Goal: Information Seeking & Learning: Learn about a topic

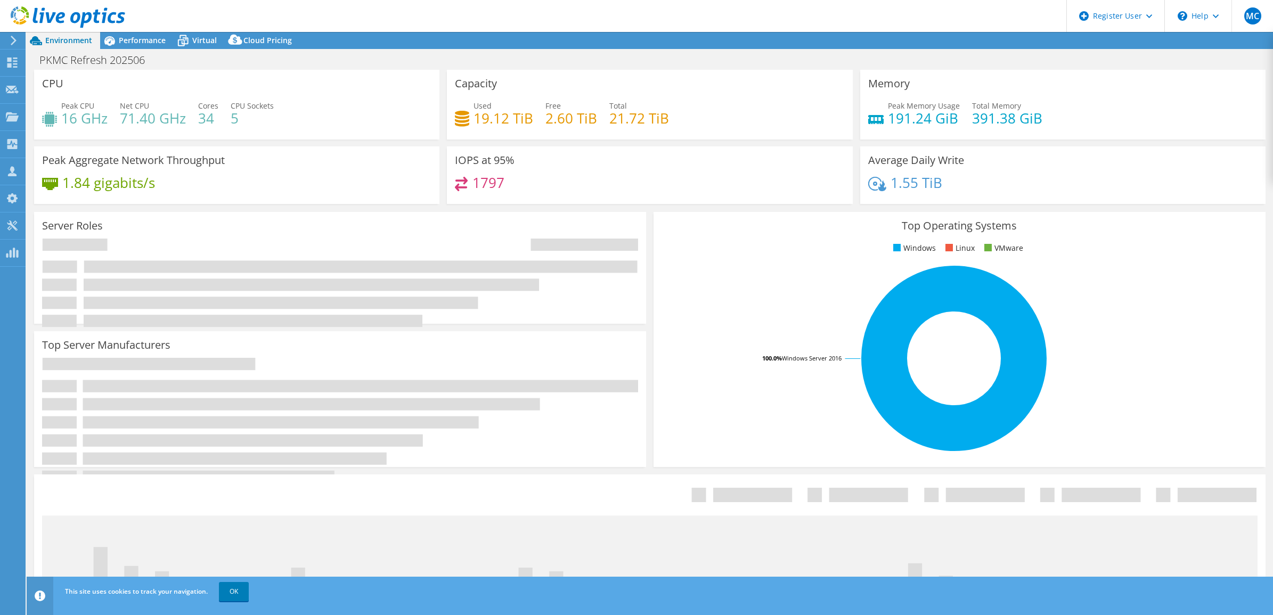
select select "[GEOGRAPHIC_DATA]"
select select "AUD"
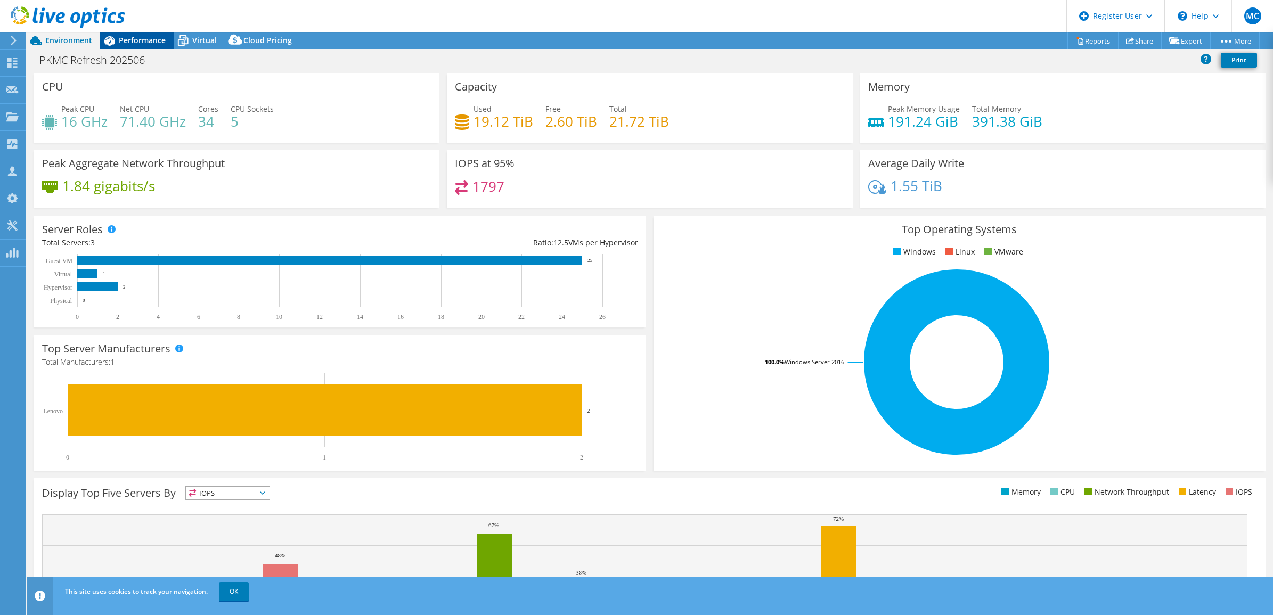
click at [135, 46] on div "Performance" at bounding box center [137, 40] width 74 height 17
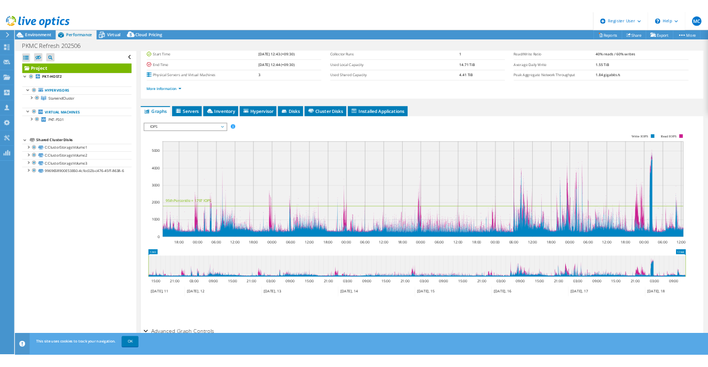
scroll to position [132, 0]
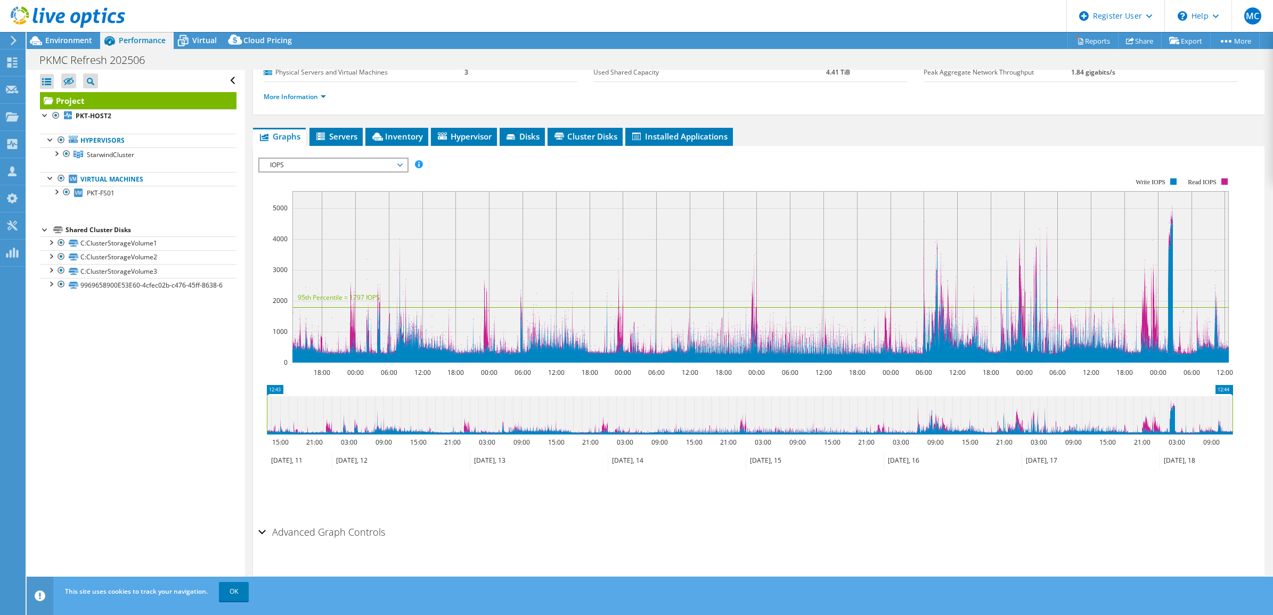
click at [399, 160] on span "IOPS" at bounding box center [333, 165] width 137 height 13
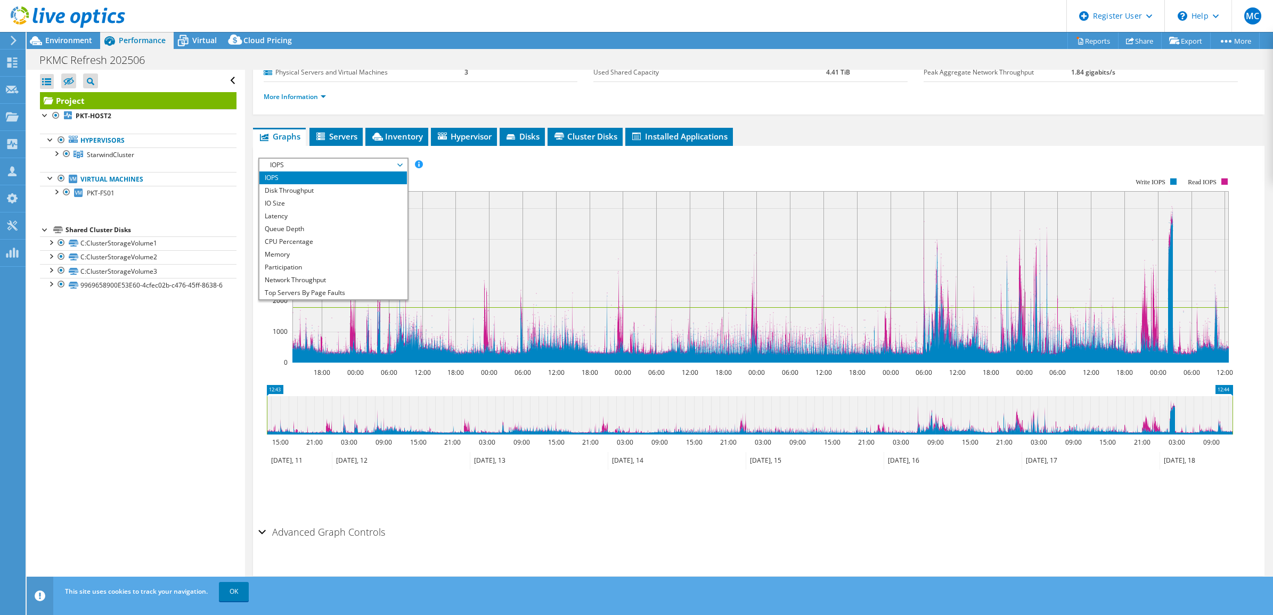
click at [544, 534] on div "Advanced Graph Controls" at bounding box center [759, 533] width 1002 height 23
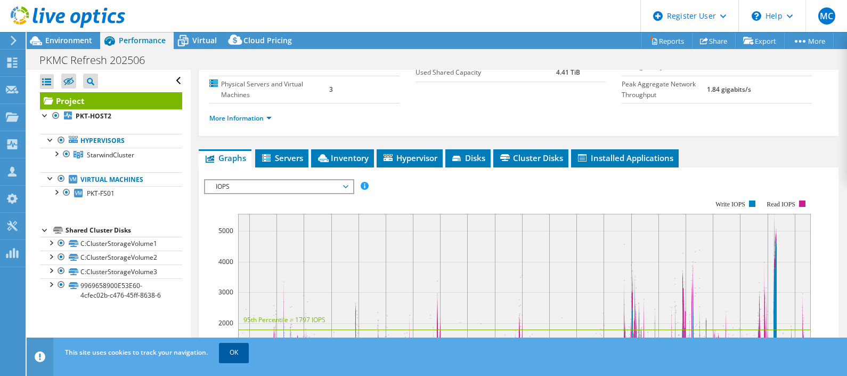
click at [237, 351] on link "OK" at bounding box center [234, 352] width 30 height 19
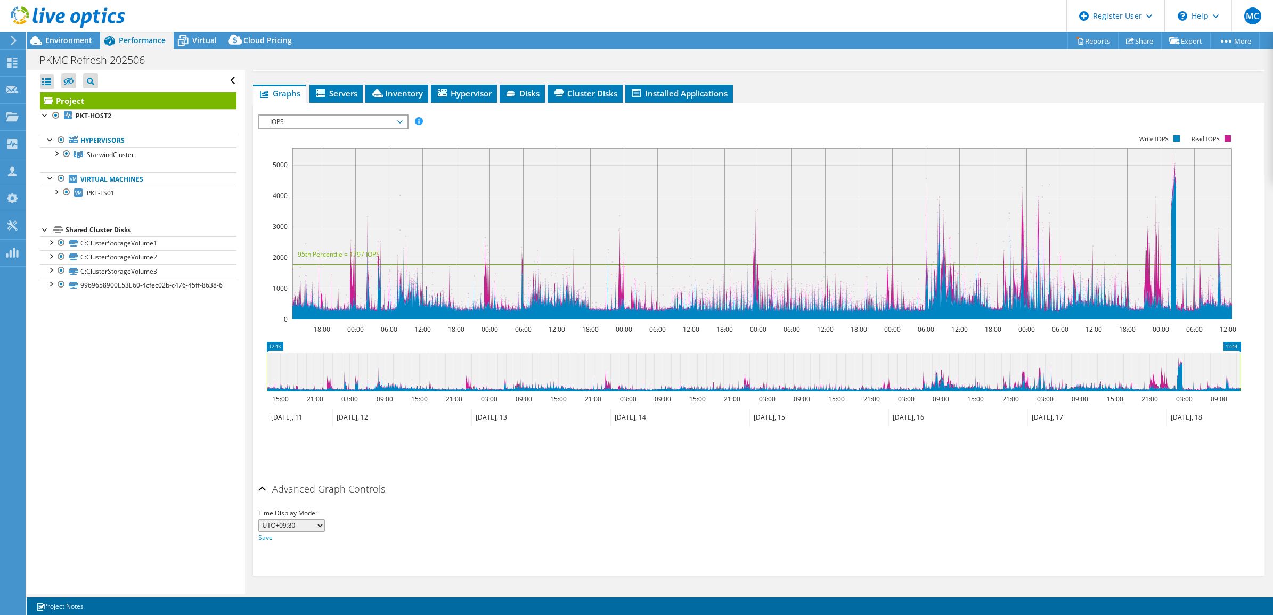
scroll to position [174, 0]
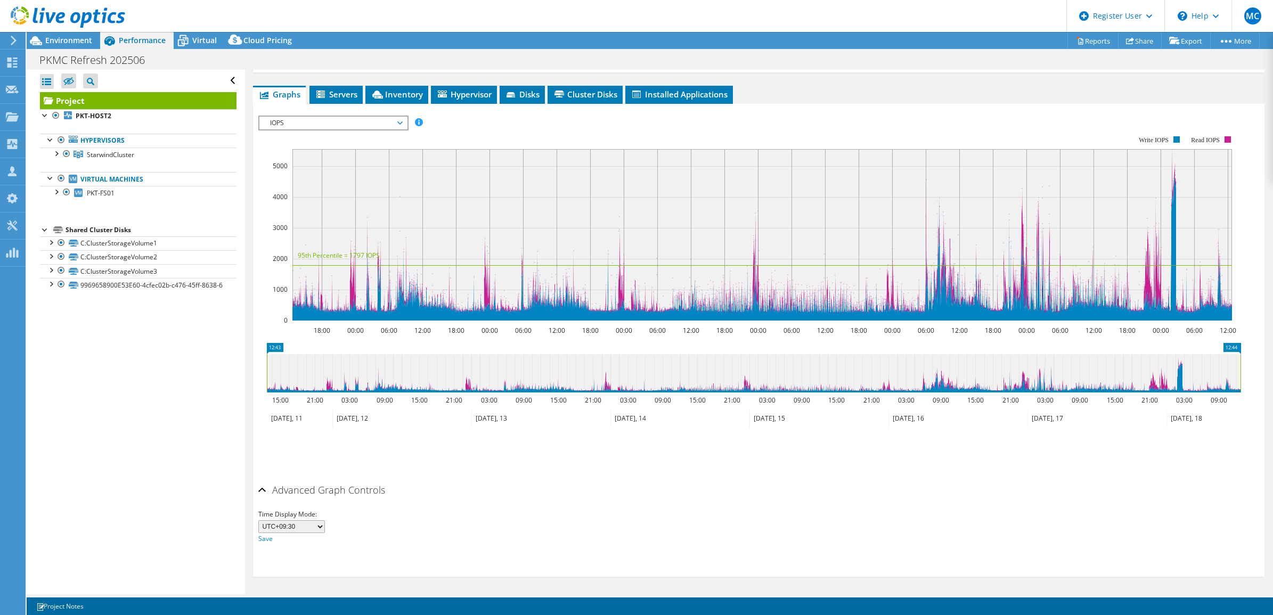
click at [532, 505] on div "Time Display Mode: UTC-12:00 UTC-11:00 UTC-10:00 UTC-09:30 UTC-09:00 UTC-08:00 …" at bounding box center [759, 523] width 1002 height 43
click at [400, 121] on span "IOPS" at bounding box center [333, 123] width 137 height 13
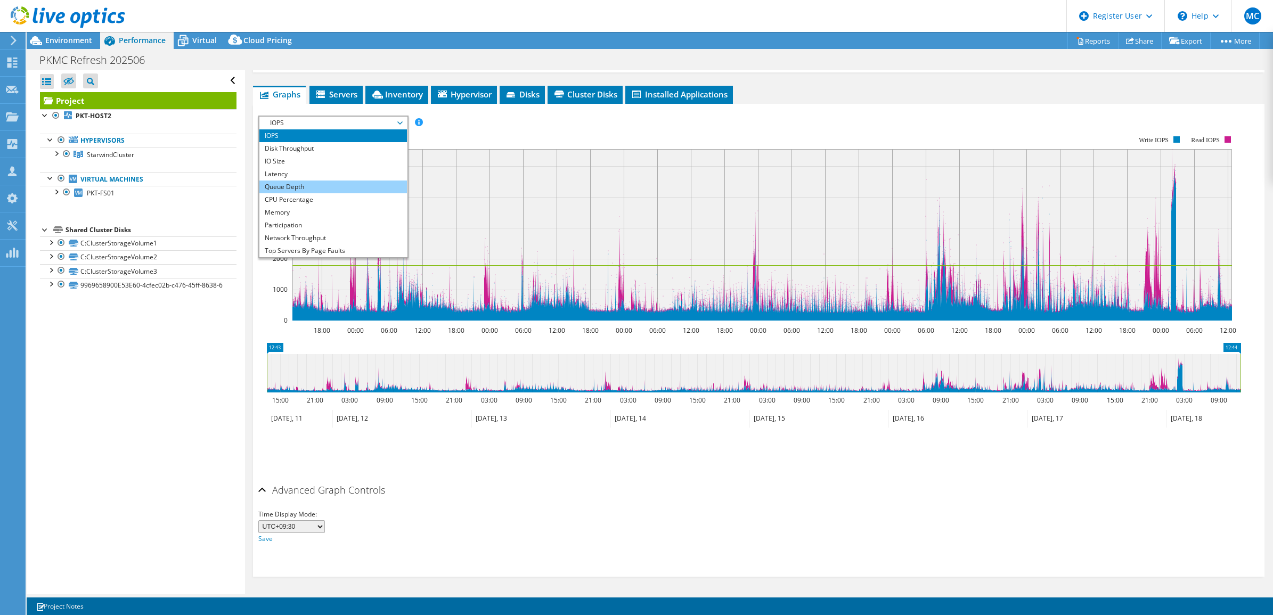
click at [296, 182] on li "Queue Depth" at bounding box center [333, 187] width 148 height 13
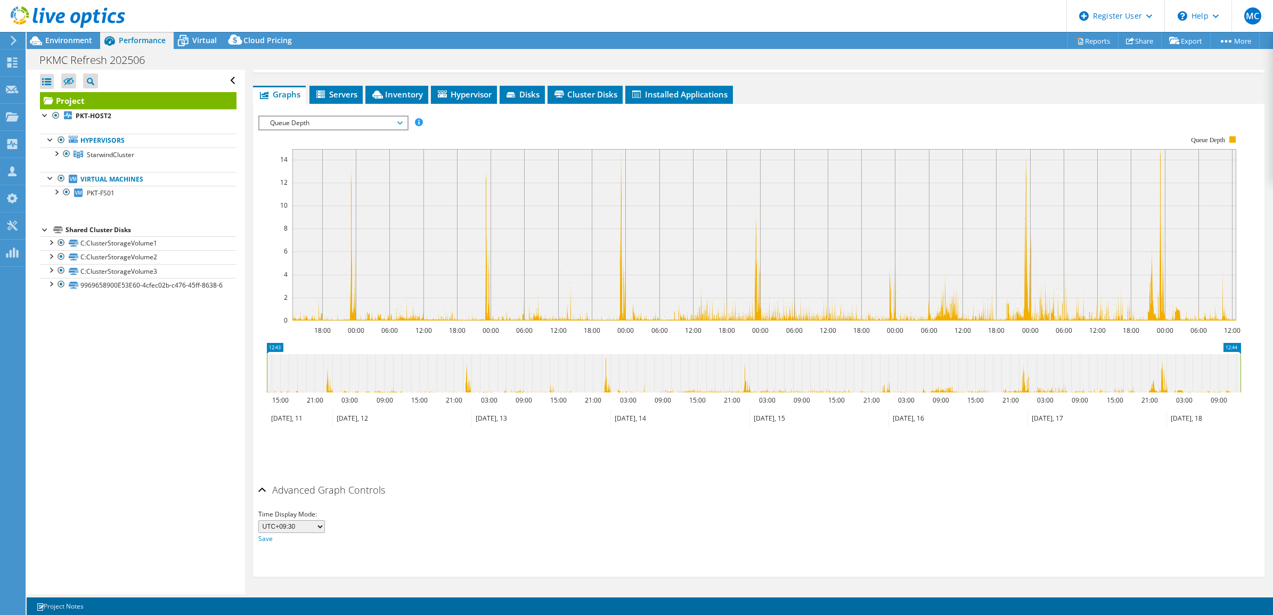
click at [401, 123] on span "Queue Depth" at bounding box center [333, 123] width 137 height 13
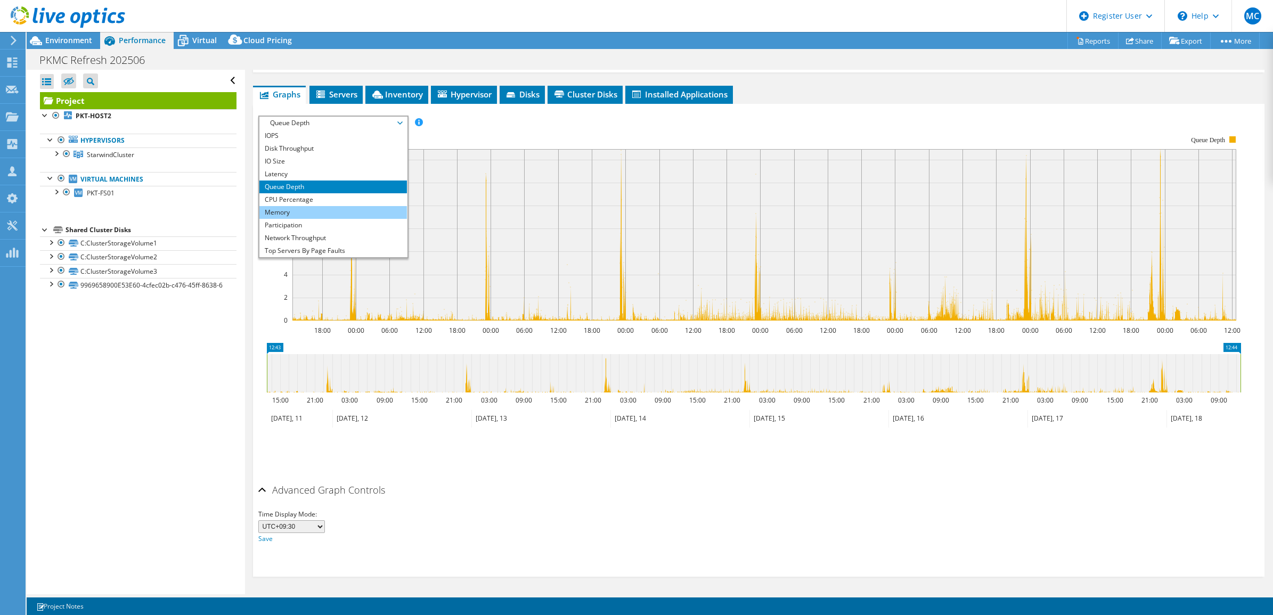
click at [289, 212] on li "Memory" at bounding box center [333, 212] width 148 height 13
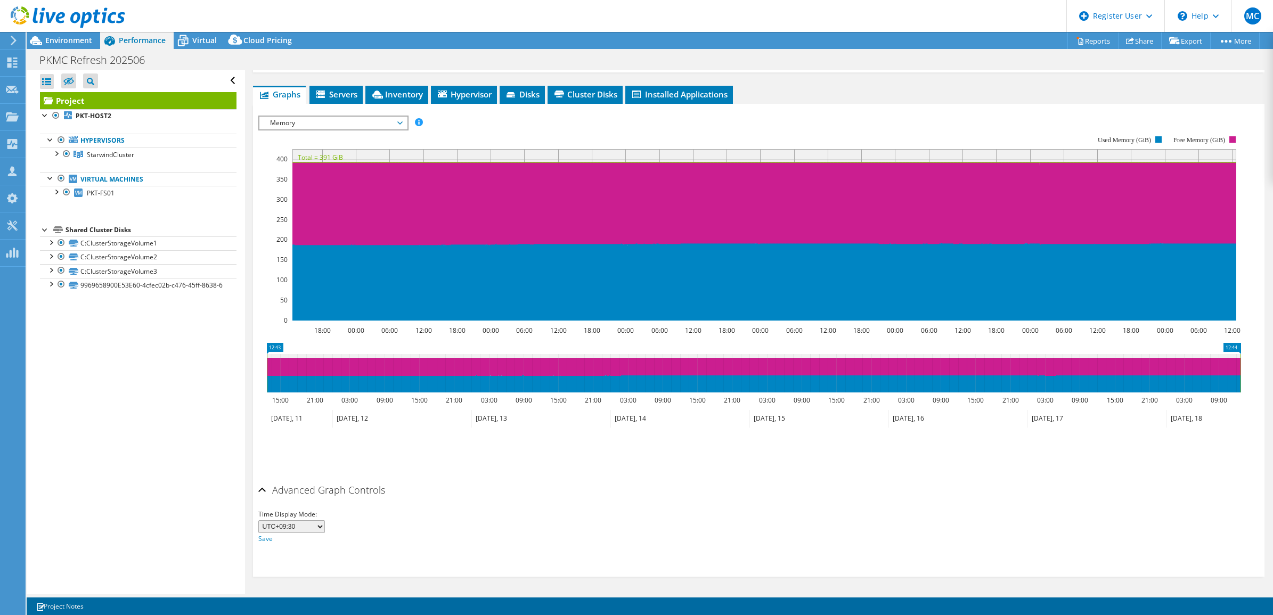
click at [401, 121] on span "Memory" at bounding box center [333, 123] width 137 height 13
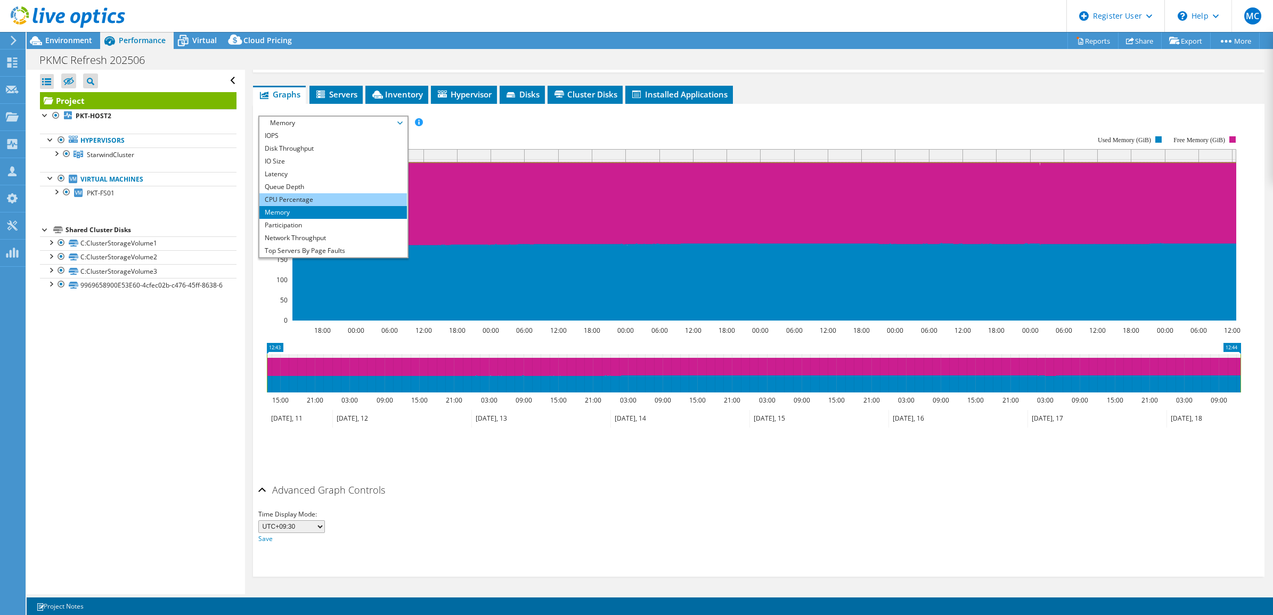
click at [305, 198] on li "CPU Percentage" at bounding box center [333, 199] width 148 height 13
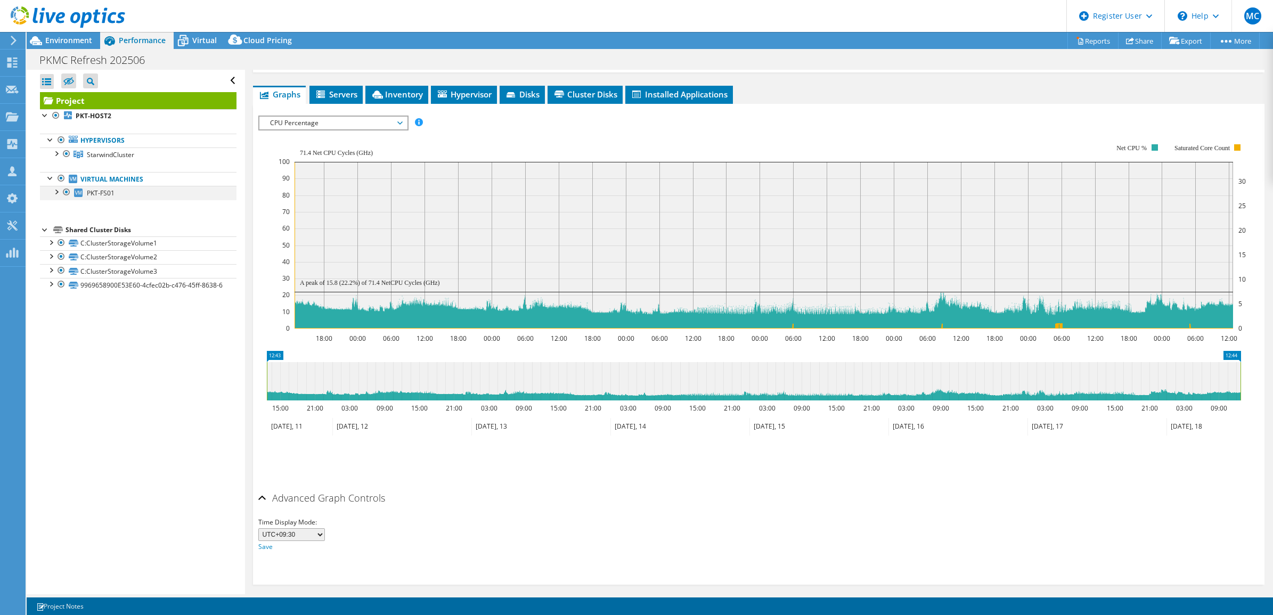
click at [56, 191] on div at bounding box center [56, 191] width 11 height 11
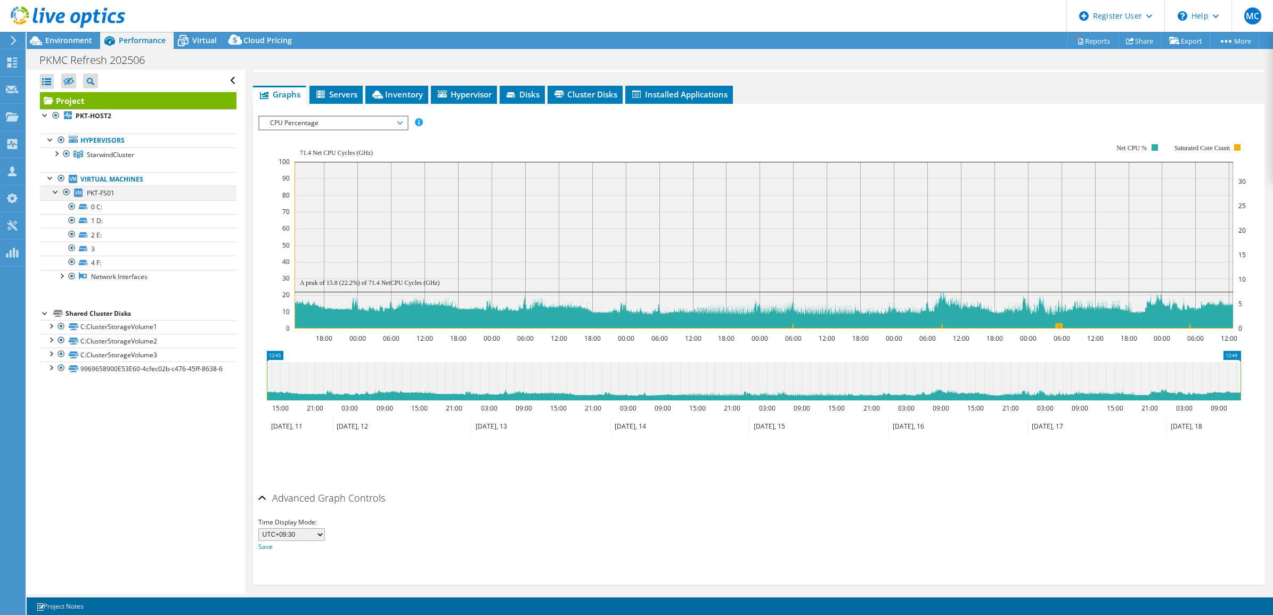
click at [56, 191] on div at bounding box center [56, 191] width 11 height 11
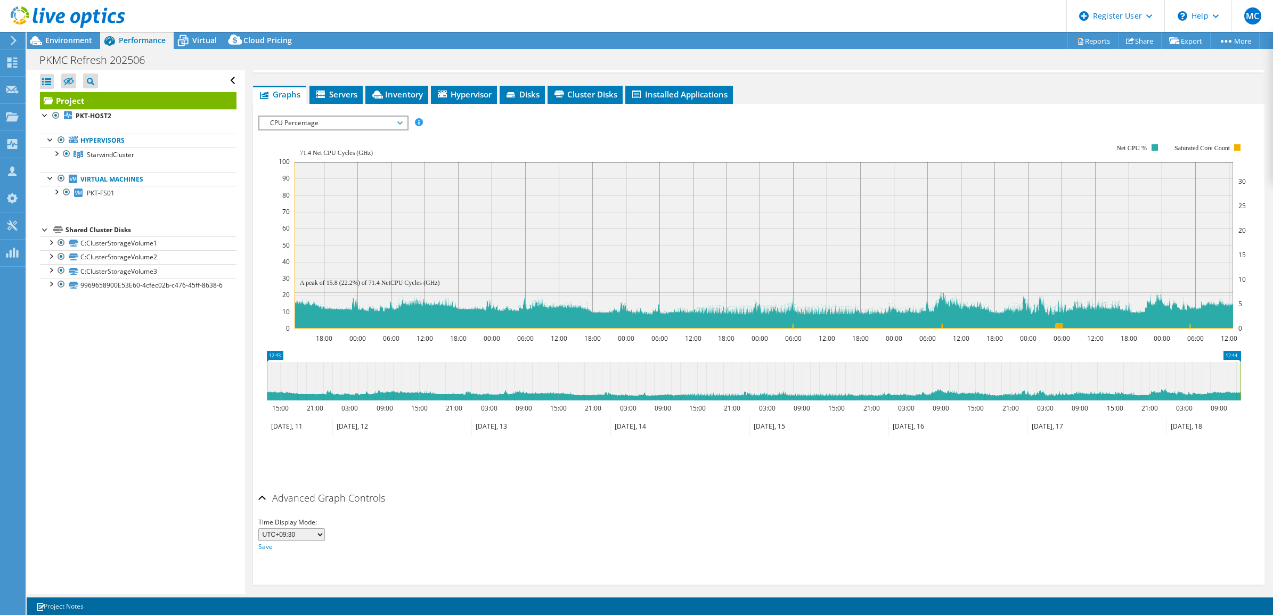
click at [399, 123] on span "CPU Percentage" at bounding box center [333, 123] width 137 height 13
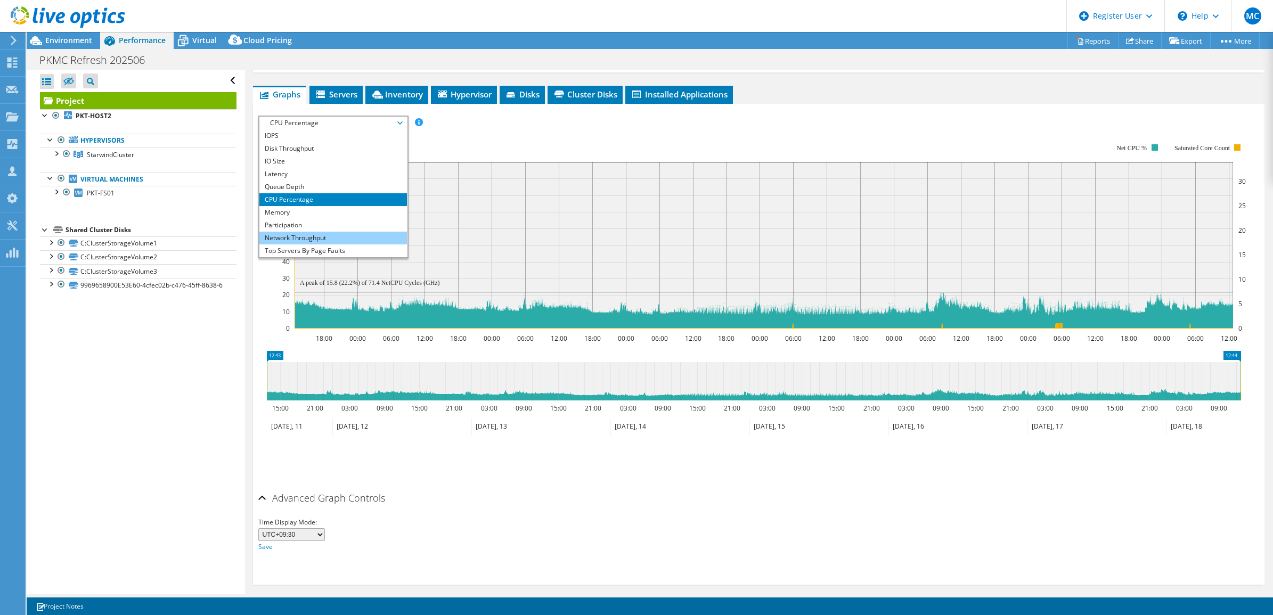
click at [312, 233] on li "Network Throughput" at bounding box center [333, 238] width 148 height 13
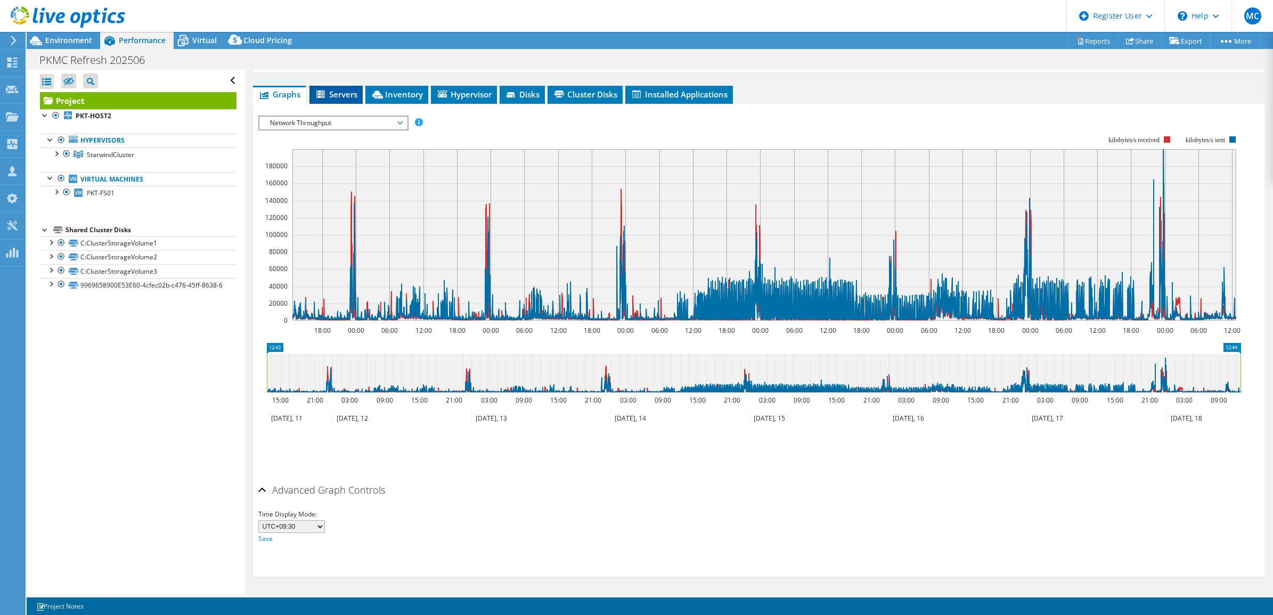
click at [336, 94] on span "Servers" at bounding box center [336, 94] width 43 height 11
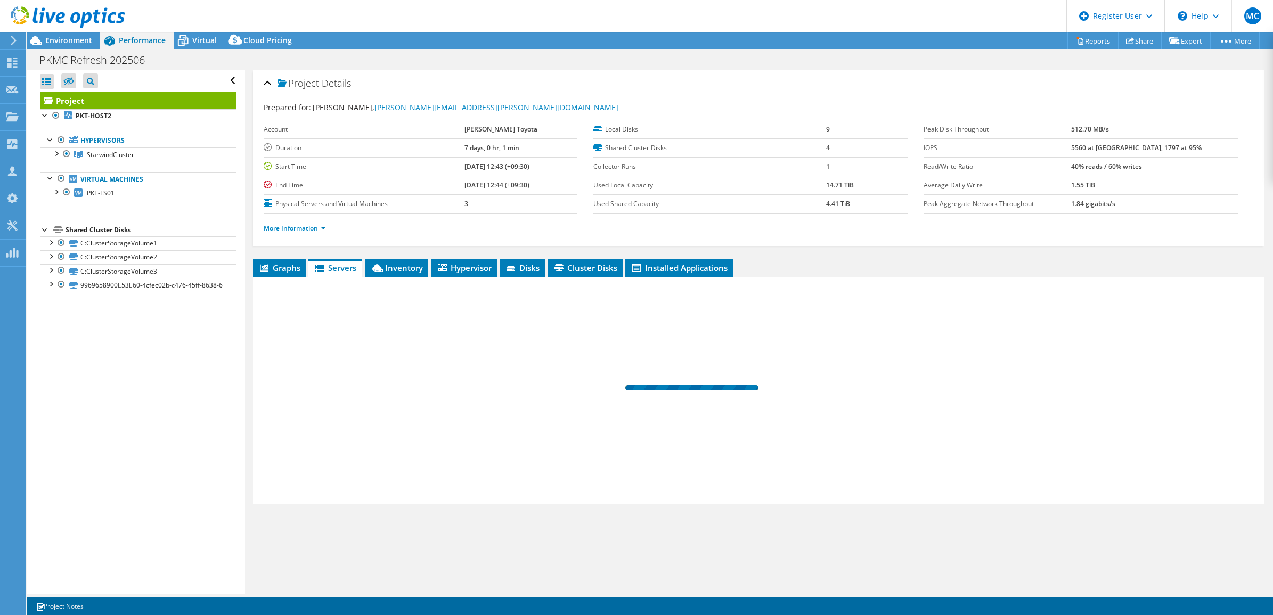
scroll to position [0, 0]
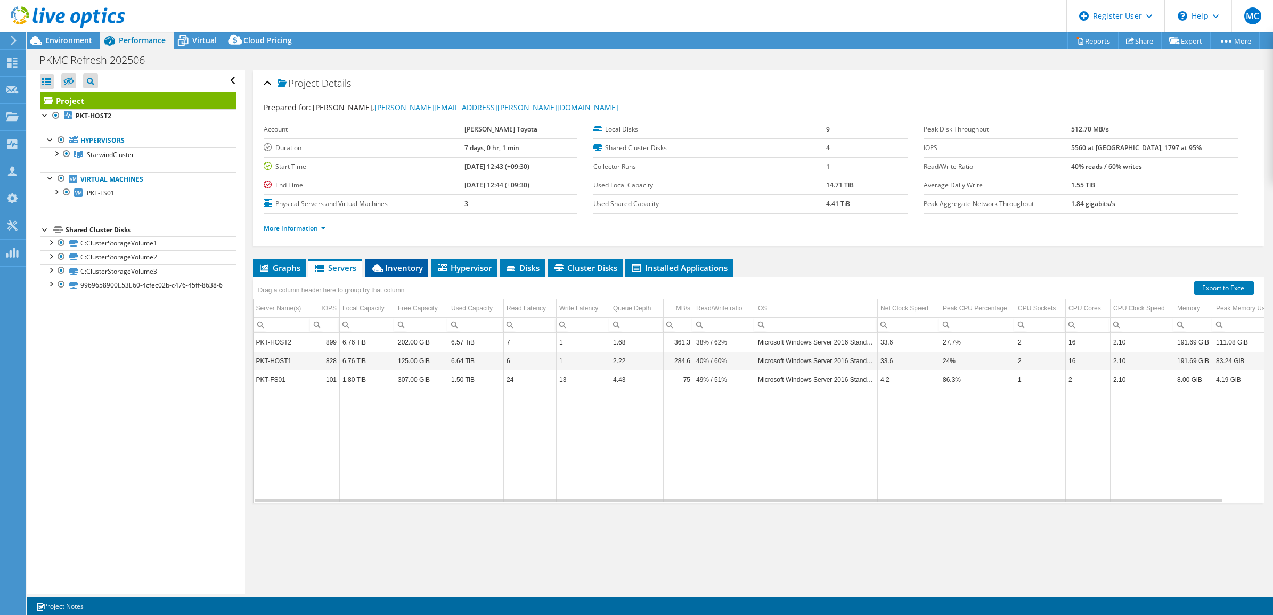
click at [400, 265] on span "Inventory" at bounding box center [397, 268] width 52 height 11
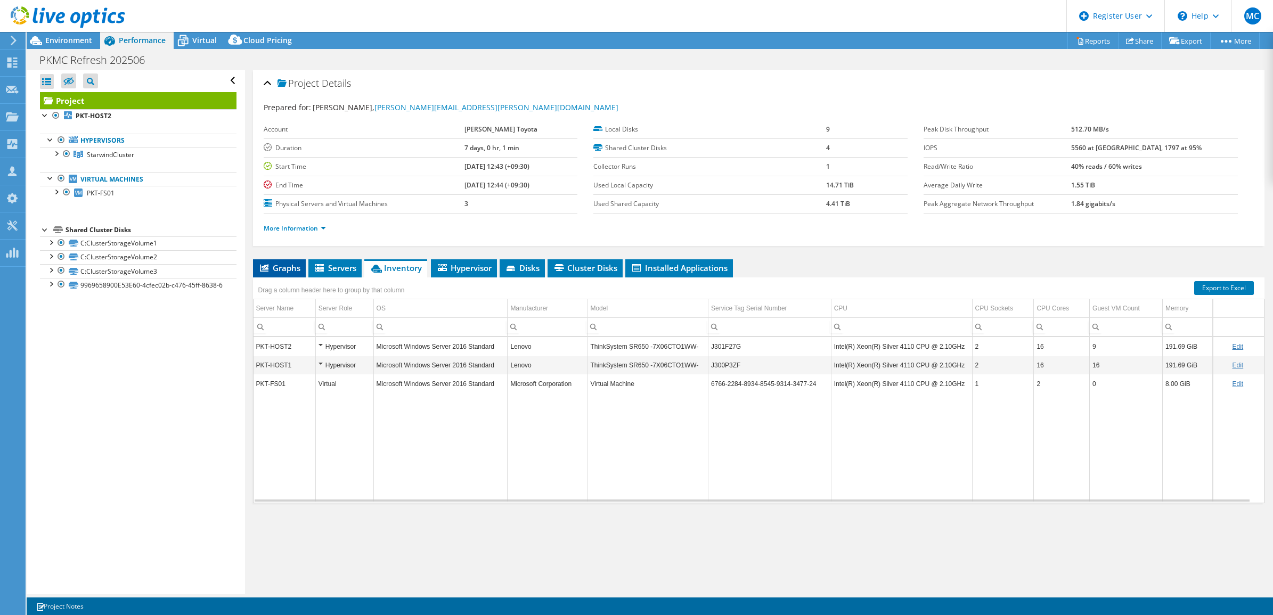
click at [289, 270] on span "Graphs" at bounding box center [279, 268] width 42 height 11
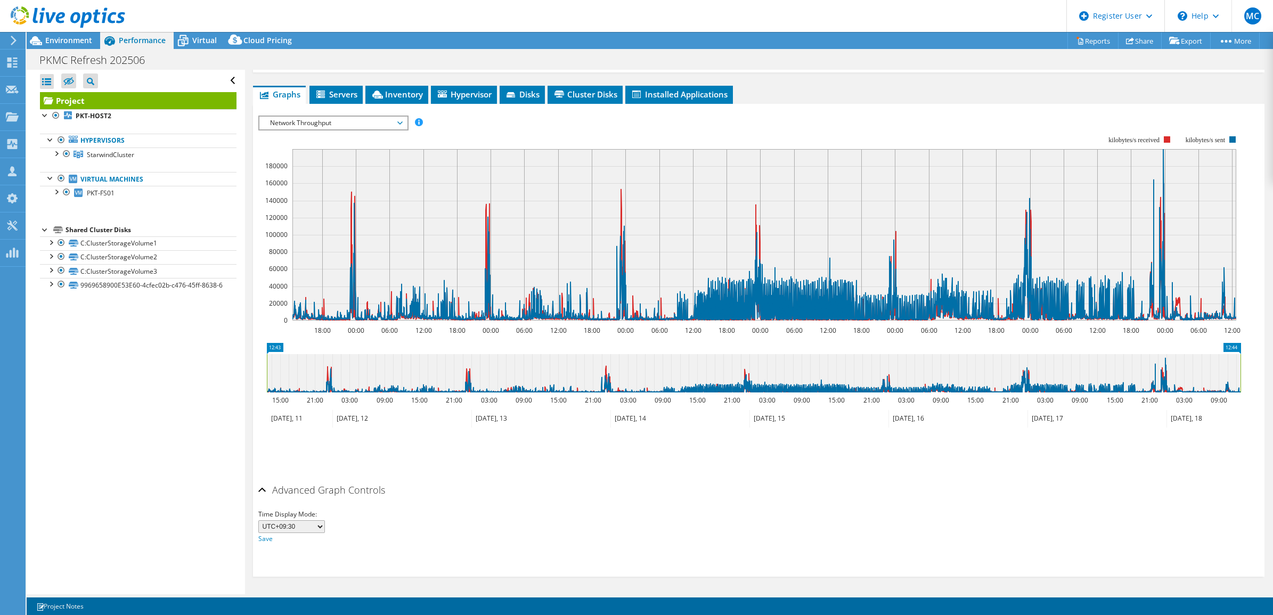
scroll to position [107, 0]
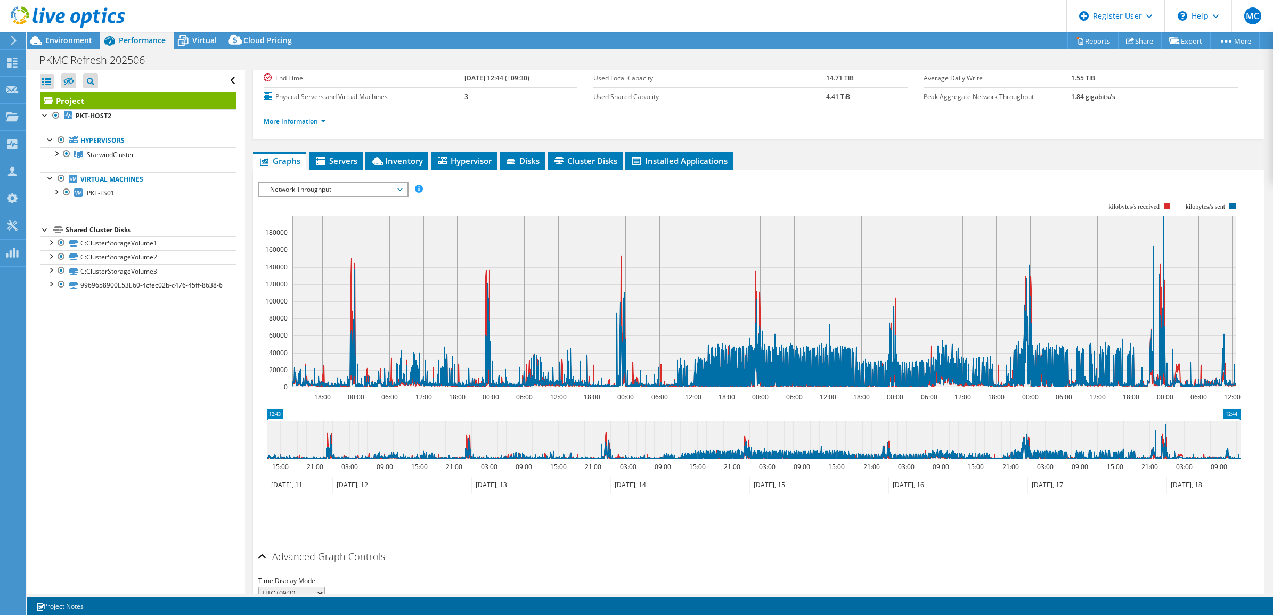
click at [899, 160] on ul "Graphs Servers Inventory Hypervisor Disks Cluster Disks Installed Applications" at bounding box center [759, 161] width 1012 height 18
